Goal: Transaction & Acquisition: Download file/media

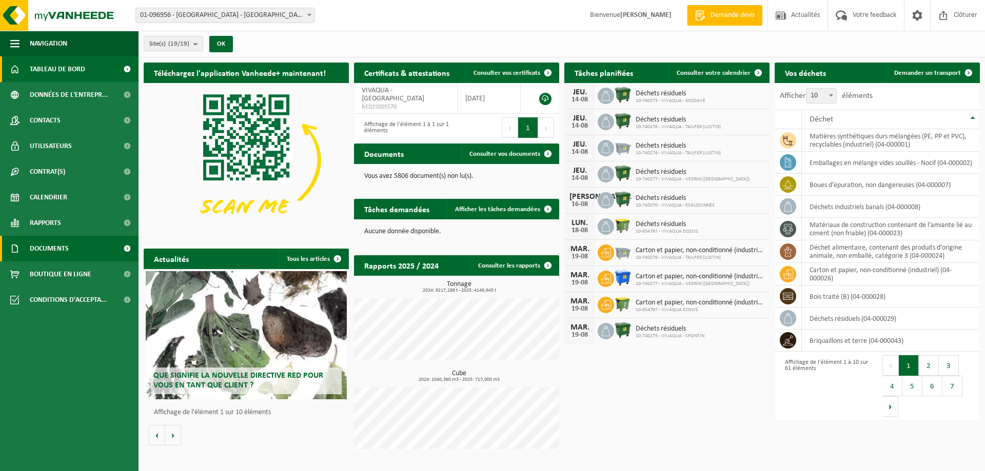
click at [93, 248] on link "Documents" at bounding box center [69, 249] width 138 height 26
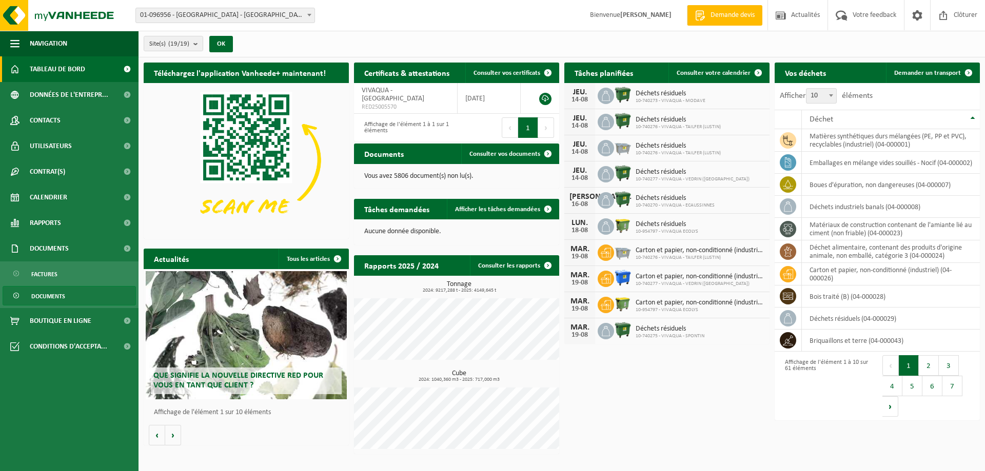
click at [94, 296] on link "Documents" at bounding box center [69, 295] width 133 height 19
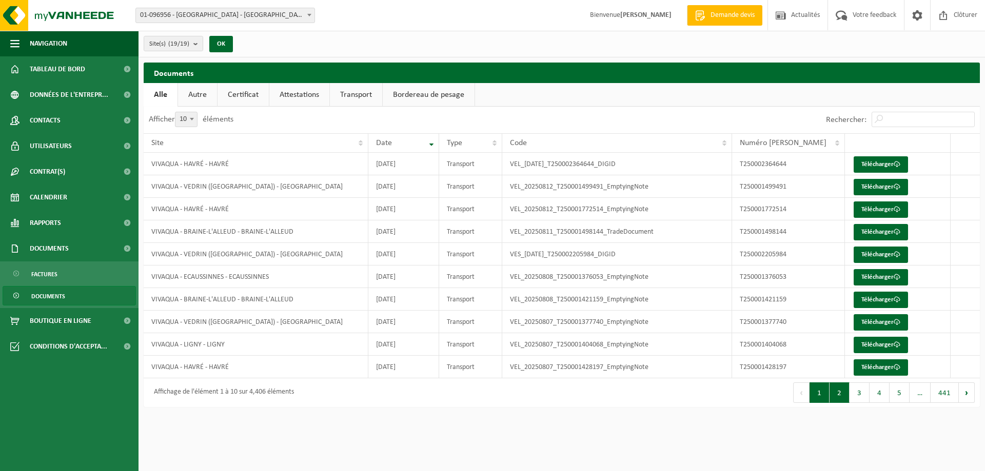
click at [846, 389] on button "2" at bounding box center [839, 393] width 20 height 21
click at [864, 392] on button "3" at bounding box center [859, 393] width 20 height 21
click at [872, 395] on button "4" at bounding box center [879, 393] width 20 height 21
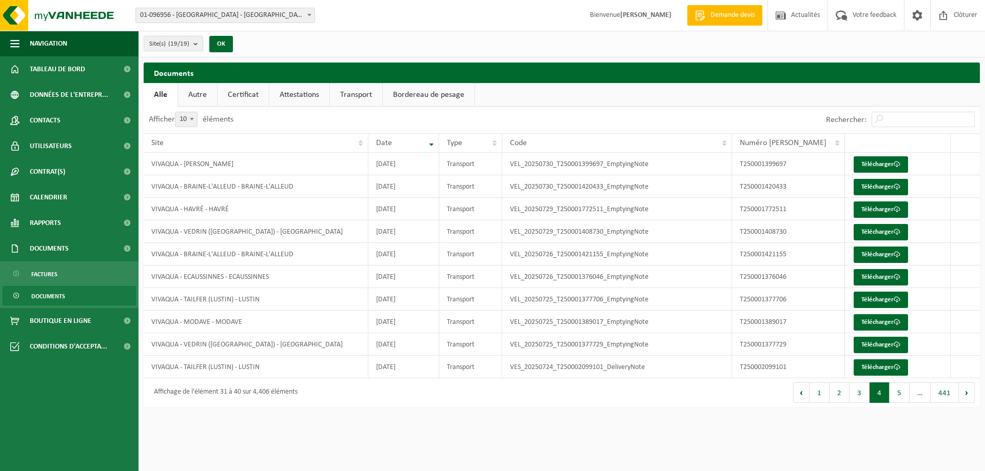
click at [236, 95] on link "Certificat" at bounding box center [242, 95] width 51 height 24
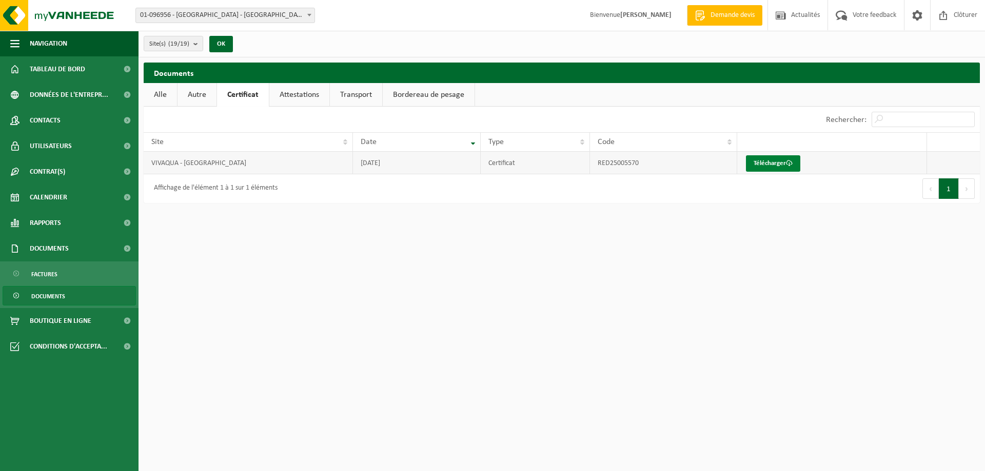
click at [774, 162] on link "Télécharger" at bounding box center [773, 163] width 54 height 16
click at [296, 96] on link "Attestations" at bounding box center [299, 95] width 60 height 24
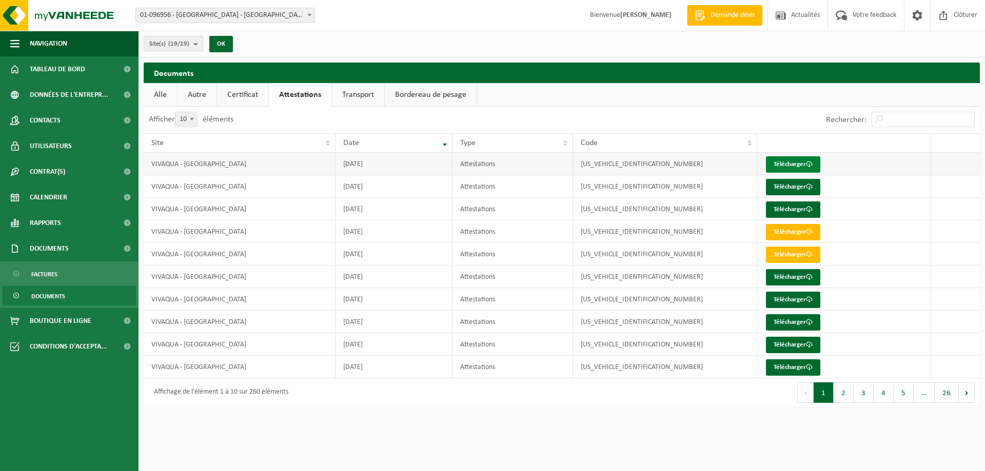
click at [793, 166] on link "Télécharger" at bounding box center [793, 164] width 54 height 16
click at [779, 160] on link "Télécharger" at bounding box center [793, 164] width 54 height 16
click at [792, 182] on link "Télécharger" at bounding box center [793, 187] width 54 height 16
click at [159, 93] on link "Alle" at bounding box center [160, 95] width 33 height 24
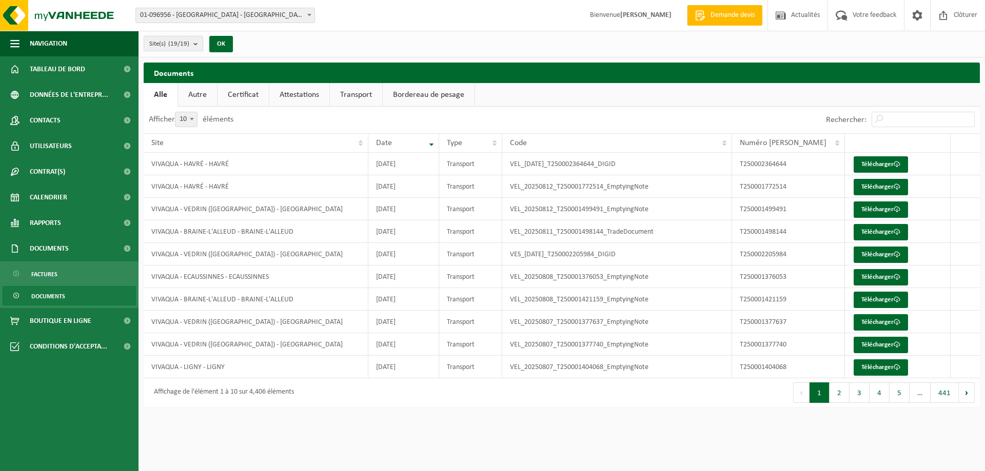
click at [197, 96] on link "Autre" at bounding box center [197, 95] width 39 height 24
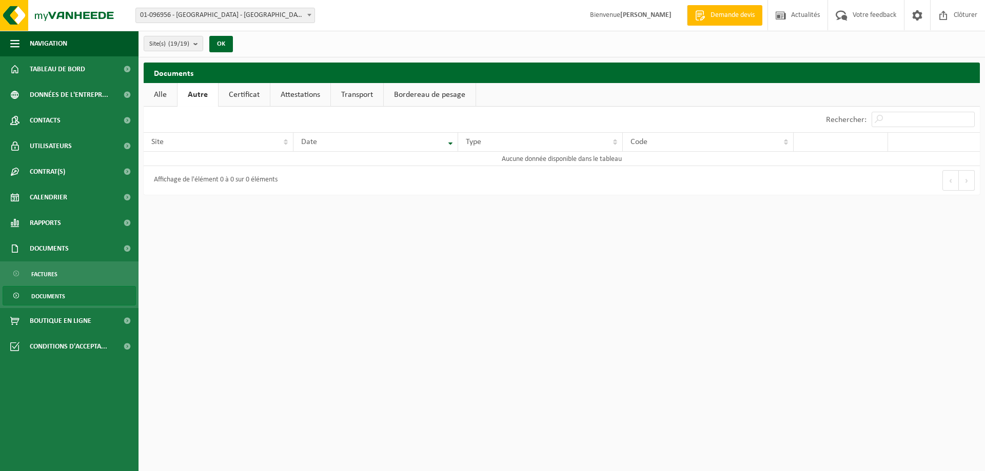
click at [231, 94] on link "Certificat" at bounding box center [244, 95] width 51 height 24
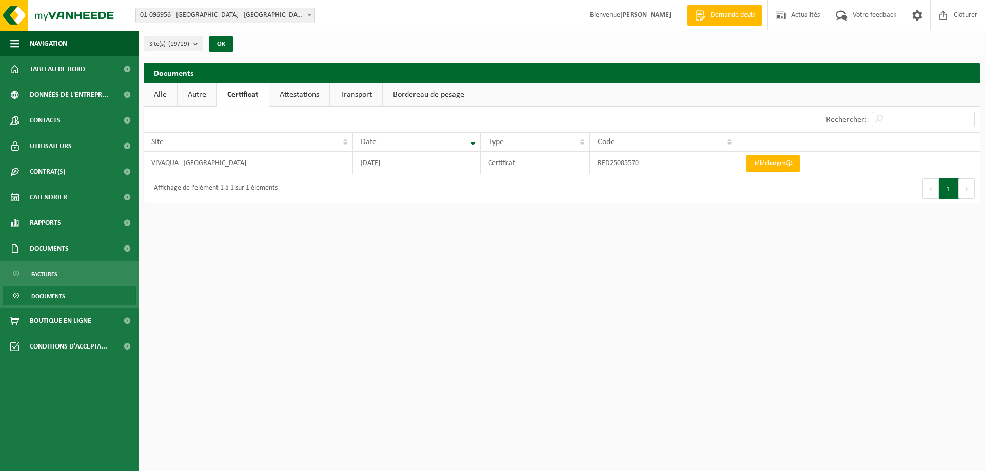
click at [314, 92] on link "Attestations" at bounding box center [299, 95] width 60 height 24
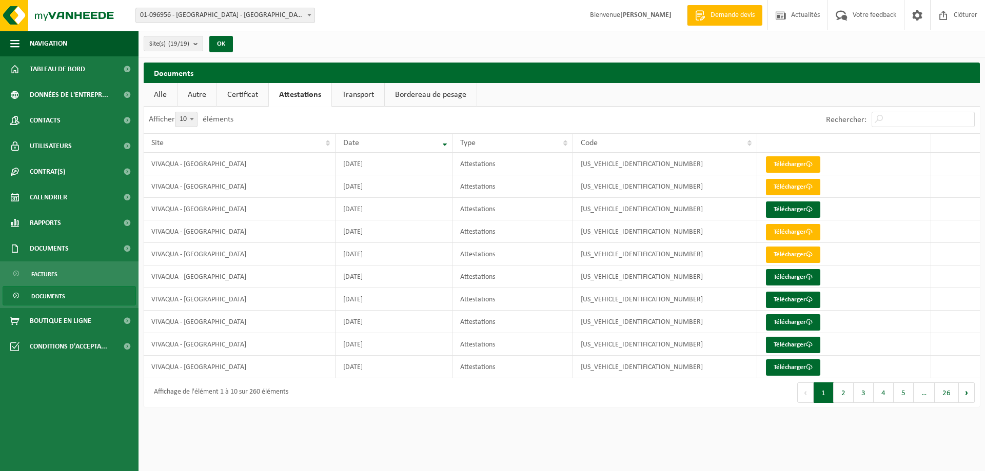
click at [359, 95] on link "Transport" at bounding box center [358, 95] width 52 height 24
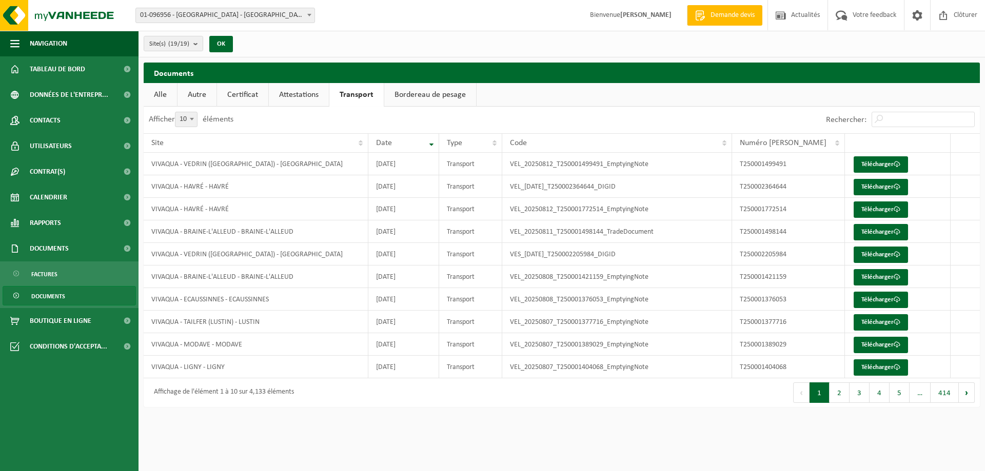
click at [311, 16] on span at bounding box center [309, 14] width 10 height 13
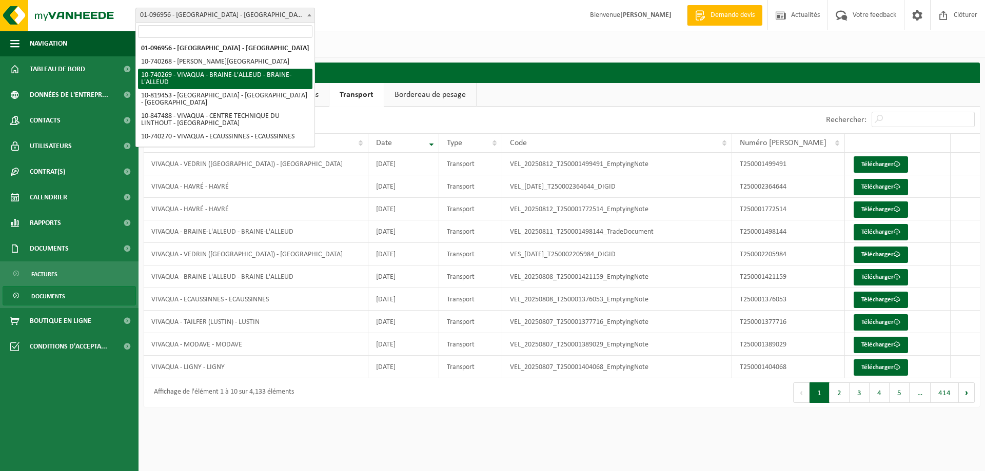
select select "5888"
